Goal: Transaction & Acquisition: Obtain resource

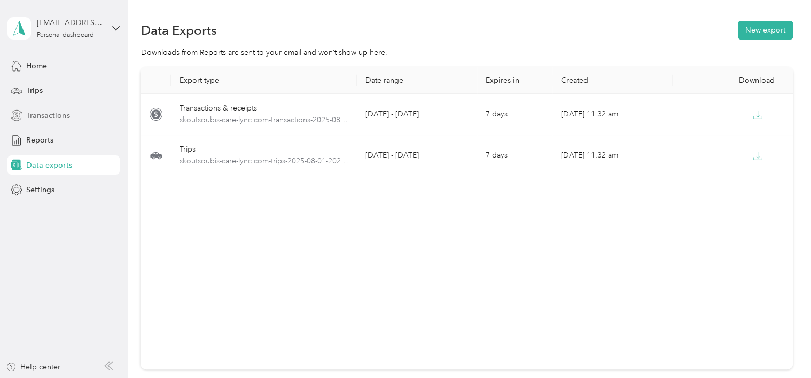
click at [88, 116] on div "Transactions" at bounding box center [63, 115] width 112 height 19
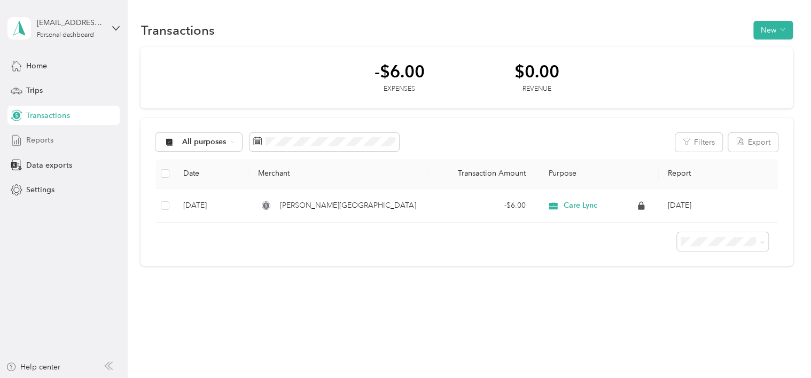
click at [76, 137] on div "Reports" at bounding box center [63, 140] width 112 height 19
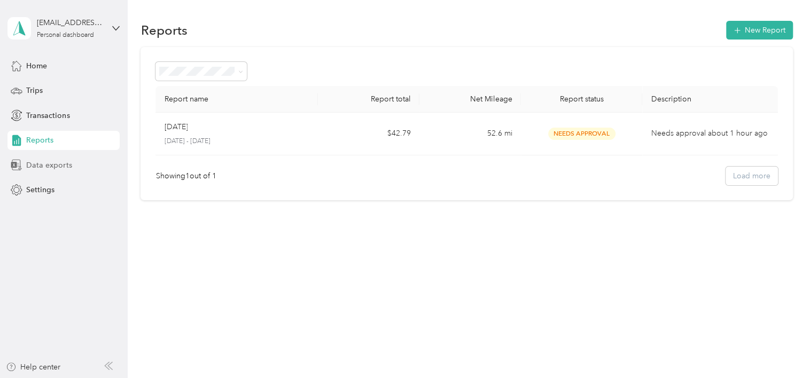
click at [30, 160] on span "Data exports" at bounding box center [48, 165] width 45 height 11
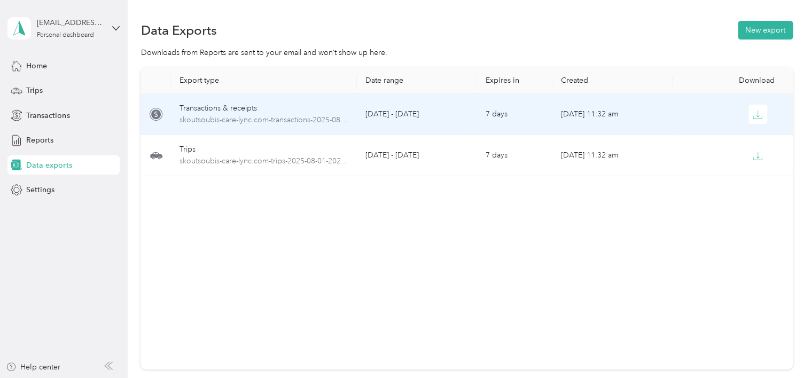
click at [691, 113] on div at bounding box center [732, 114] width 103 height 19
click at [691, 113] on icon "button" at bounding box center [758, 115] width 10 height 10
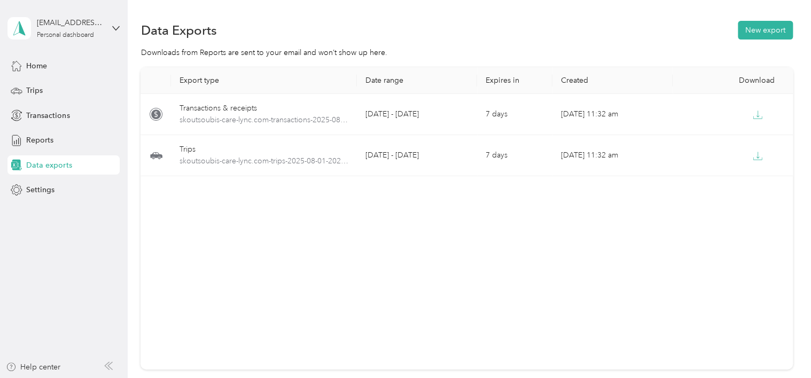
click at [431, 15] on div "Data Exports New export Downloads from Reports are sent to your email and won’t…" at bounding box center [467, 232] width 678 height 465
click at [36, 116] on span "Transactions" at bounding box center [47, 115] width 43 height 11
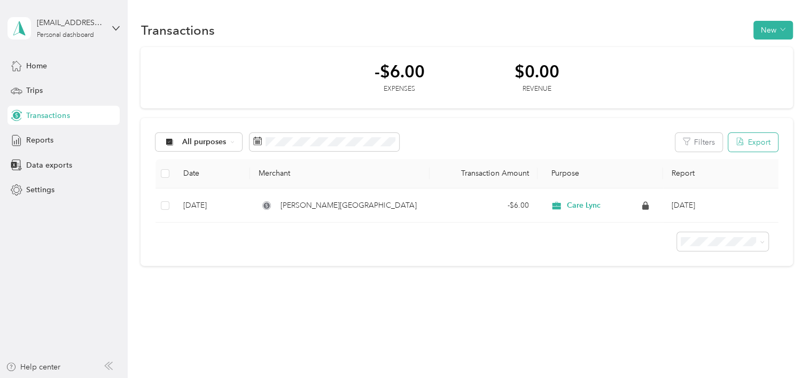
click at [691, 143] on button "Export" at bounding box center [753, 142] width 50 height 19
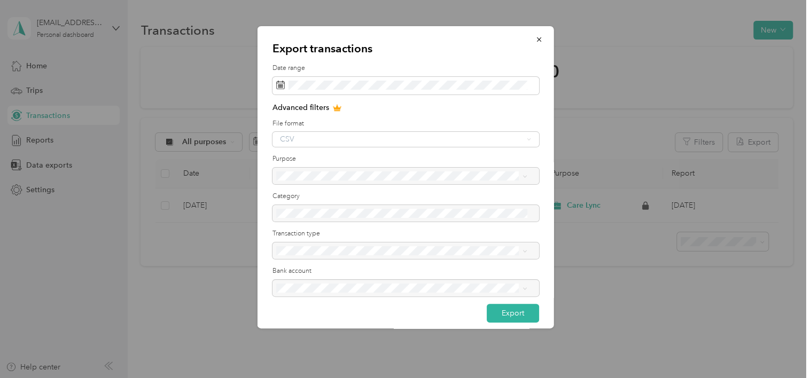
drag, startPoint x: 325, startPoint y: 177, endPoint x: 309, endPoint y: 177, distance: 16.0
click at [309, 177] on div at bounding box center [406, 176] width 267 height 17
click at [298, 147] on div "Advanced filters File format CSV Purpose Category Transaction type Bank account" at bounding box center [406, 203] width 267 height 202
click at [287, 138] on div "CSV" at bounding box center [406, 139] width 267 height 15
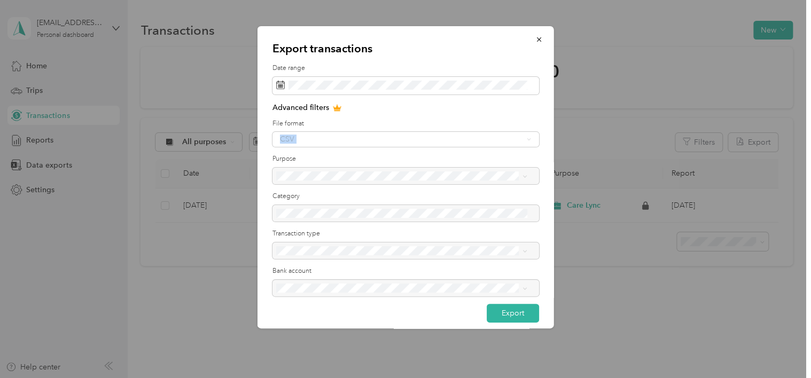
click at [287, 138] on div "CSV" at bounding box center [406, 139] width 267 height 15
drag, startPoint x: 287, startPoint y: 138, endPoint x: 299, endPoint y: 224, distance: 86.3
click at [299, 224] on div "Advanced filters File format CSV Purpose Category Transaction type Bank account" at bounding box center [406, 203] width 267 height 202
click at [316, 252] on div at bounding box center [406, 251] width 267 height 17
click at [331, 291] on div at bounding box center [406, 288] width 267 height 17
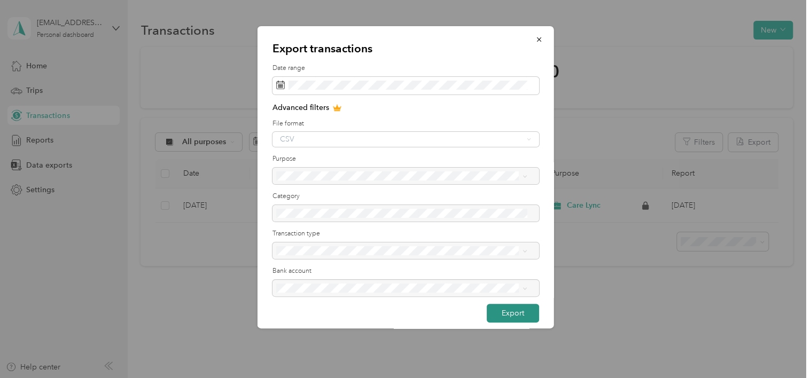
drag, startPoint x: 495, startPoint y: 310, endPoint x: 487, endPoint y: 309, distance: 7.6
click at [487, 309] on button "Export" at bounding box center [513, 313] width 52 height 19
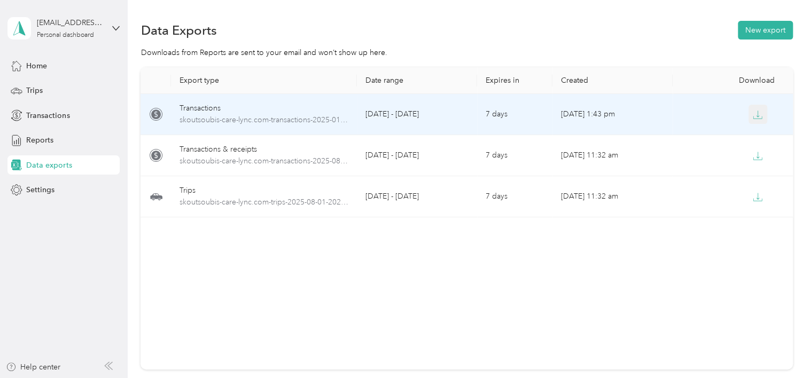
click at [691, 113] on icon "button" at bounding box center [758, 115] width 10 height 10
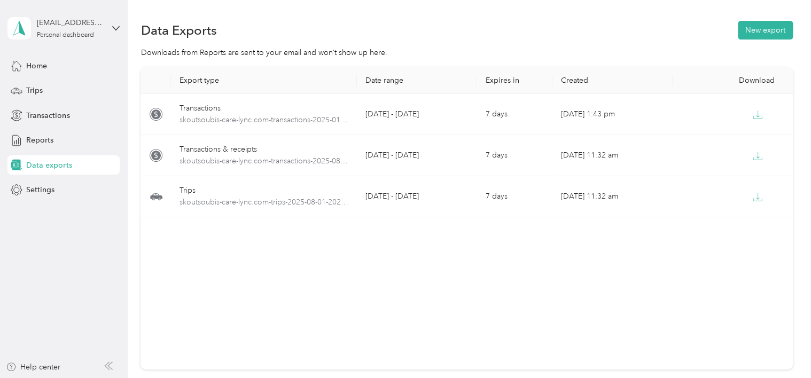
click at [540, 25] on div "Data Exports New export" at bounding box center [467, 30] width 652 height 22
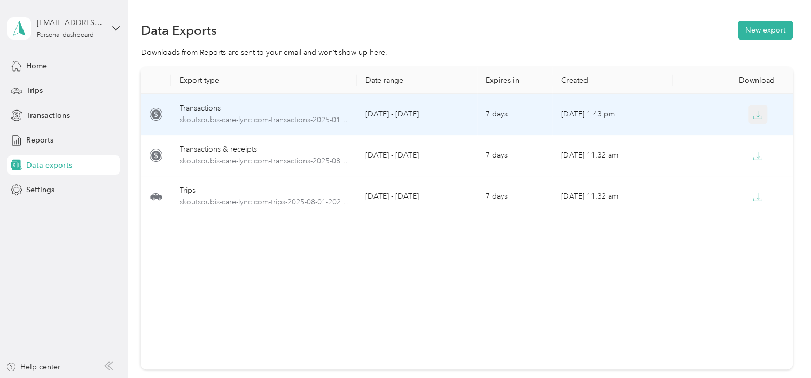
click at [691, 108] on button "button" at bounding box center [758, 114] width 19 height 19
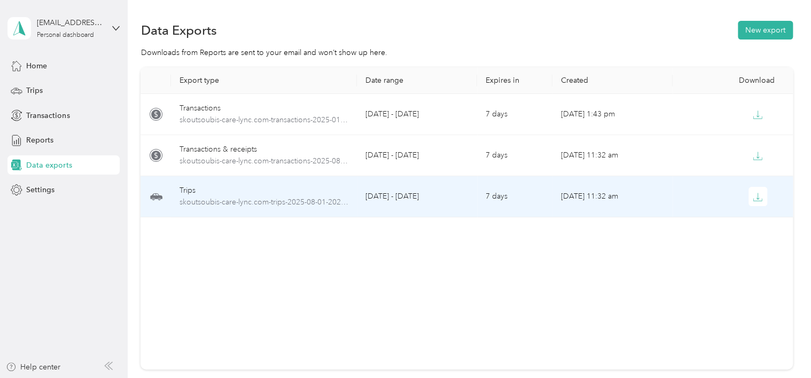
drag, startPoint x: 503, startPoint y: 62, endPoint x: 511, endPoint y: 200, distance: 138.1
click at [511, 200] on section "Data Exports New export Downloads from Reports are sent to your email and won’t…" at bounding box center [467, 213] width 652 height 388
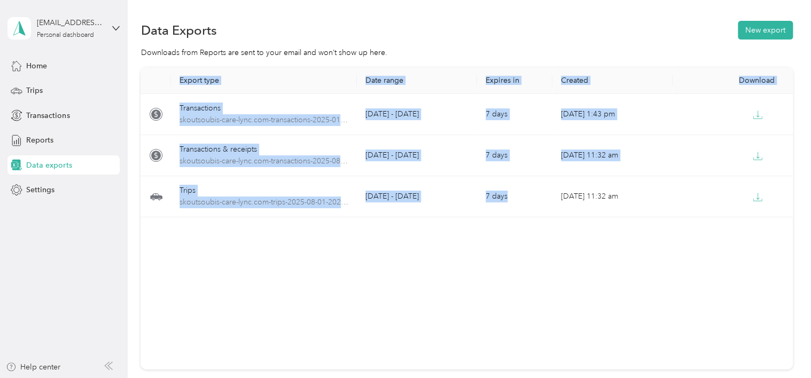
drag, startPoint x: 511, startPoint y: 200, endPoint x: 511, endPoint y: 280, distance: 80.2
click at [511, 280] on div "Export type Date range Expires in Created Download Transactions skoutsoubis-car…" at bounding box center [467, 218] width 652 height 302
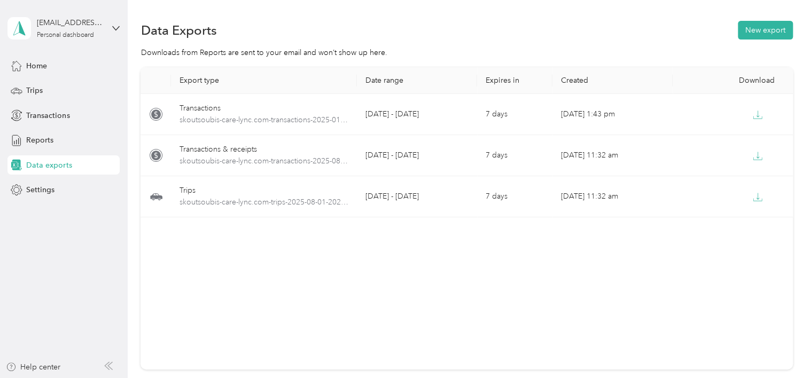
click at [353, 240] on div "Export type Date range Expires in Created Download Transactions skoutsoubis-car…" at bounding box center [467, 218] width 652 height 302
click at [65, 115] on span "Transactions" at bounding box center [47, 115] width 43 height 11
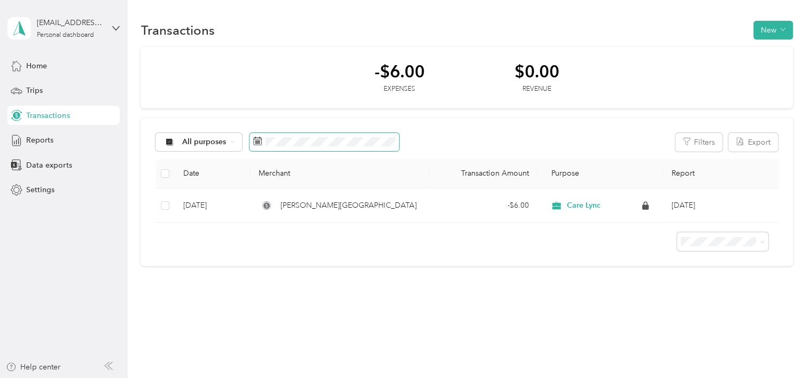
click at [255, 142] on icon at bounding box center [257, 141] width 9 height 9
click at [450, 308] on div "Transactions New -$6.00 Expenses $0.00 Revenue All purposes Filters Export Date…" at bounding box center [467, 162] width 678 height 324
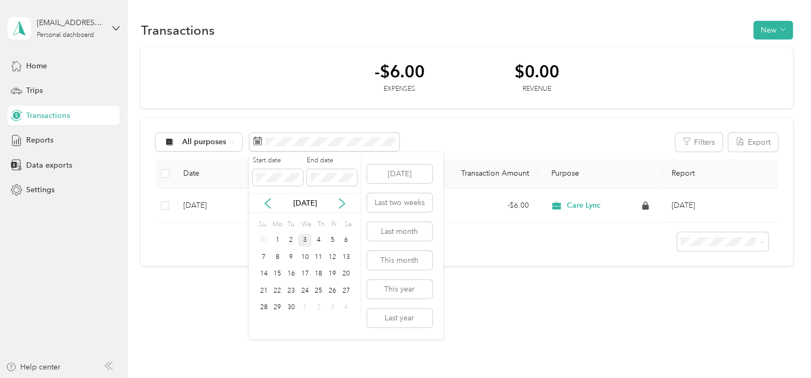
click at [272, 209] on div "[DATE]" at bounding box center [305, 203] width 112 height 20
click at [272, 186] on div "Start date End date" at bounding box center [305, 174] width 112 height 37
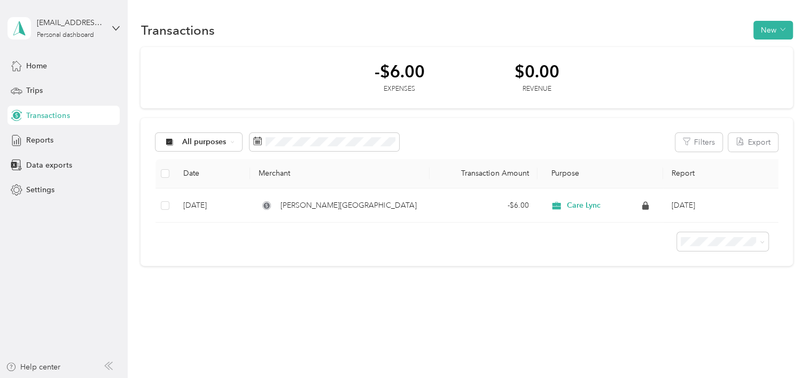
click at [468, 171] on th "Transaction Amount" at bounding box center [483, 173] width 107 height 29
click at [341, 148] on span at bounding box center [325, 142] width 150 height 18
click at [331, 129] on div "All purposes Filters Export Date Merchant Transaction Amount Purpose Report [DA…" at bounding box center [467, 192] width 652 height 148
click at [313, 133] on span at bounding box center [325, 142] width 150 height 18
click at [329, 147] on span at bounding box center [325, 142] width 150 height 18
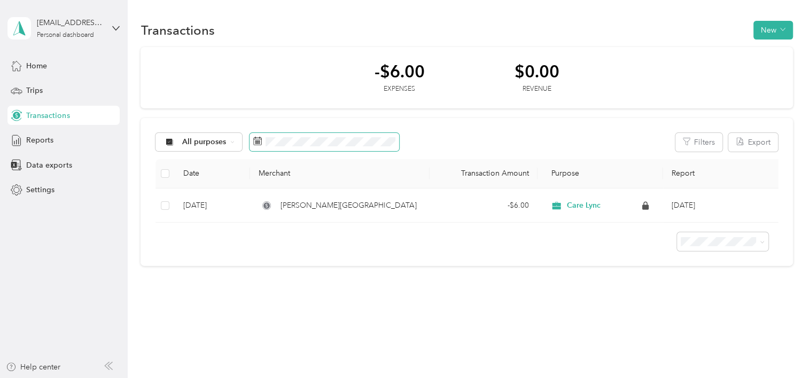
click at [278, 147] on span at bounding box center [325, 142] width 150 height 18
click at [256, 143] on icon at bounding box center [257, 141] width 9 height 9
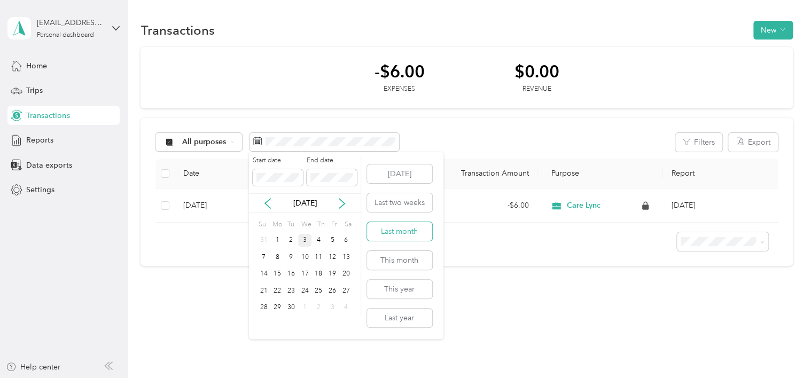
click at [389, 233] on button "Last month" at bounding box center [399, 231] width 65 height 19
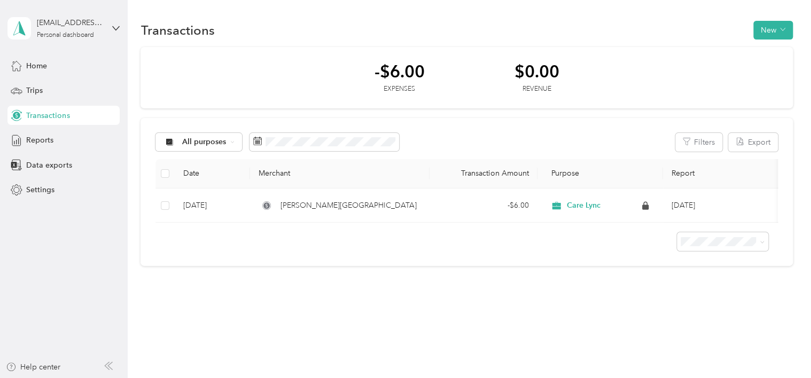
scroll to position [5, 0]
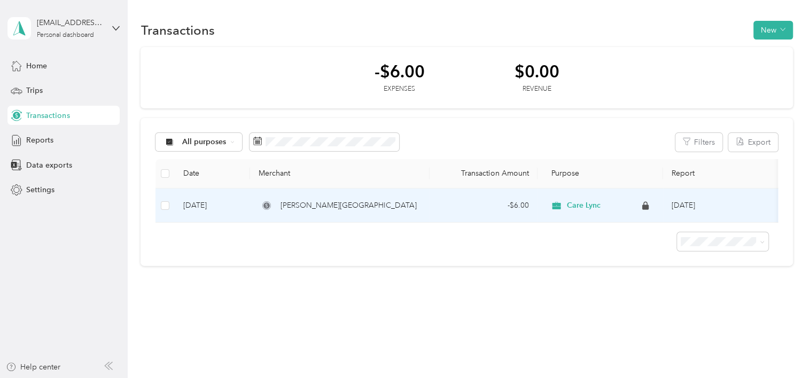
click at [558, 202] on icon at bounding box center [556, 205] width 9 height 7
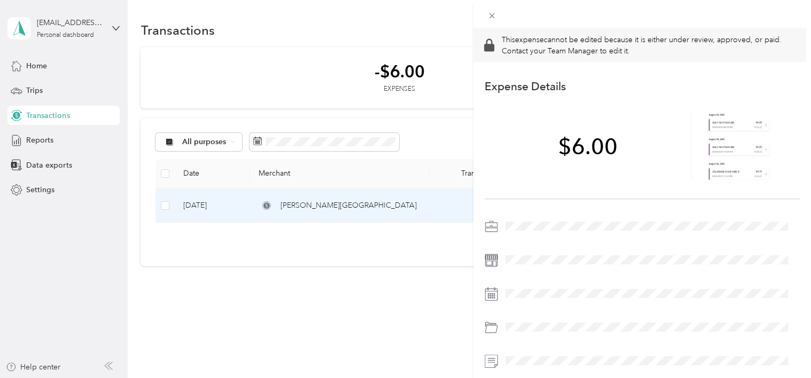
scroll to position [1, 0]
click at [494, 20] on icon at bounding box center [491, 15] width 9 height 9
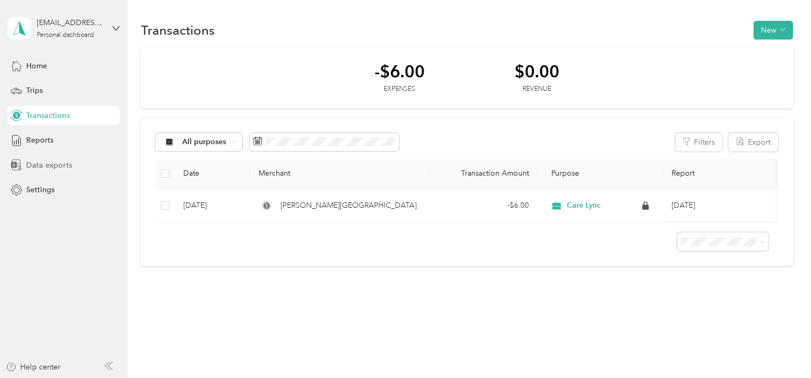
click at [47, 166] on span "Data exports" at bounding box center [48, 165] width 45 height 11
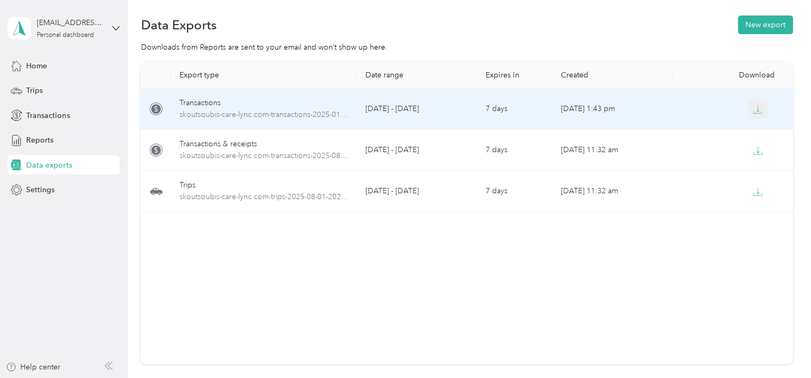
click at [691, 111] on icon "button" at bounding box center [758, 110] width 10 height 10
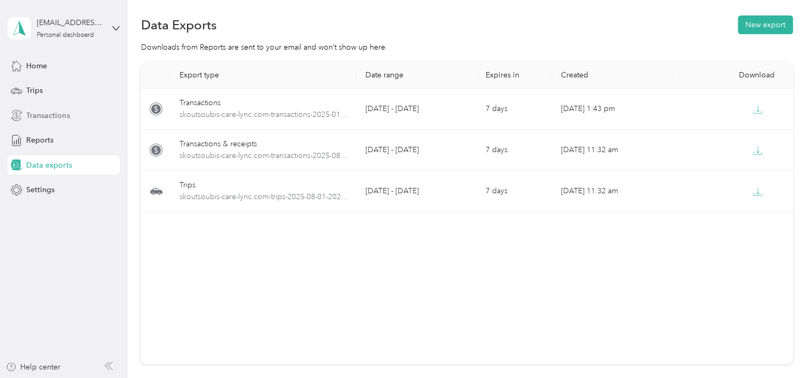
click at [37, 122] on div "Transactions" at bounding box center [63, 115] width 112 height 19
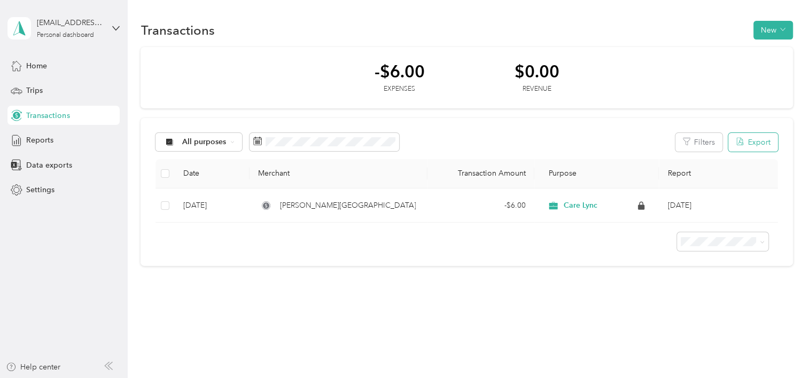
click at [691, 146] on icon "button" at bounding box center [740, 141] width 9 height 9
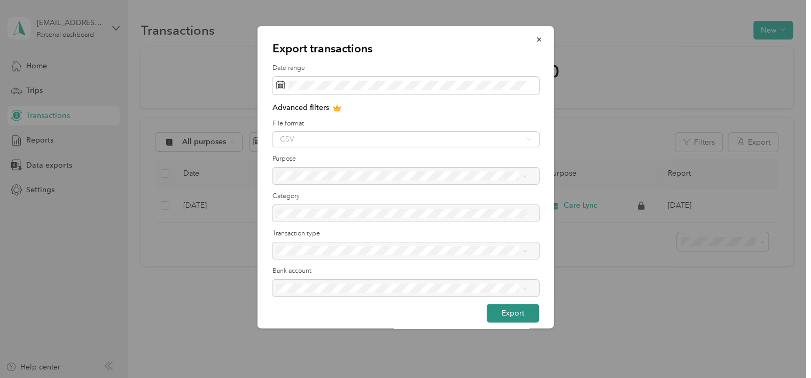
click at [505, 314] on button "Export" at bounding box center [513, 313] width 52 height 19
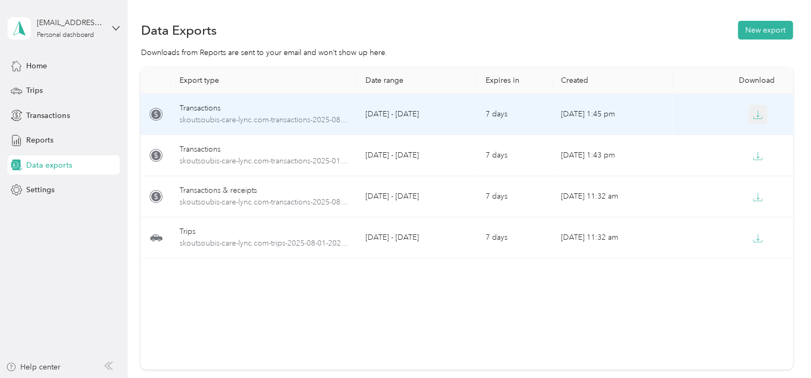
click at [691, 113] on icon "button" at bounding box center [758, 115] width 10 height 10
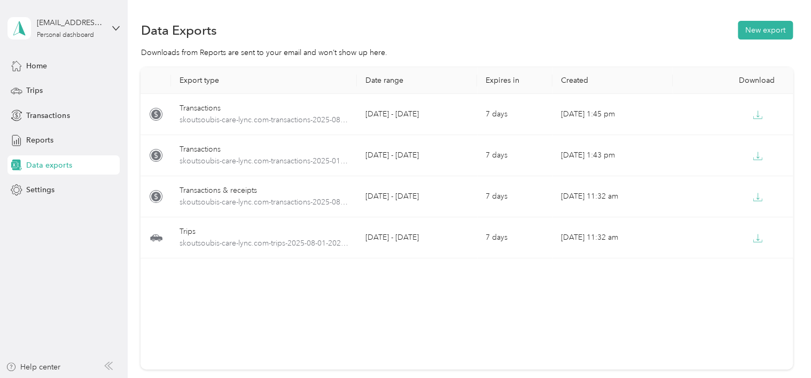
click at [530, 26] on div "Data Exports New export" at bounding box center [467, 30] width 652 height 22
